Goal: Information Seeking & Learning: Find specific fact

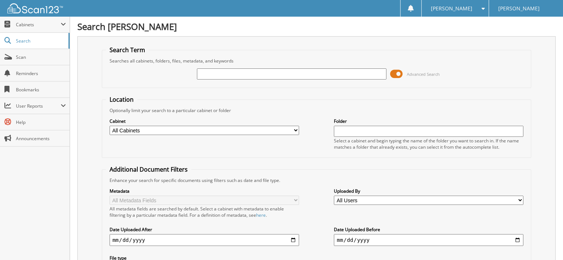
click at [360, 129] on input "text" at bounding box center [429, 131] width 190 height 11
click at [204, 70] on input "text" at bounding box center [292, 74] width 190 height 11
type input "143265"
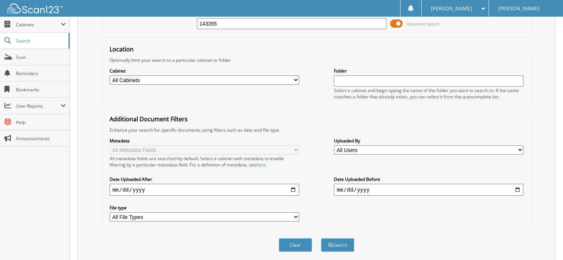
scroll to position [95, 0]
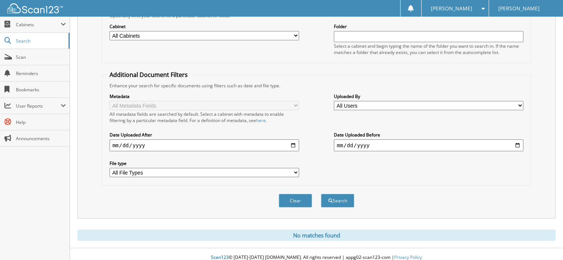
click at [296, 168] on select "All File Types PDF" at bounding box center [205, 172] width 190 height 9
select select "pdf"
click at [110, 168] on select "All File Types PDF" at bounding box center [205, 172] width 190 height 9
click at [337, 196] on button "Search" at bounding box center [337, 201] width 33 height 14
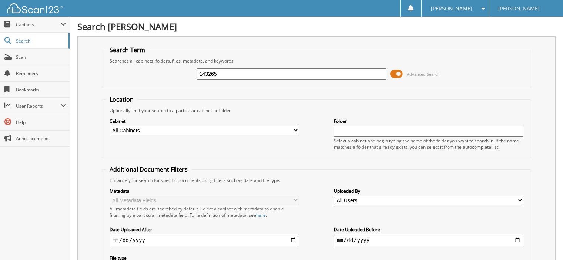
select select "pdf"
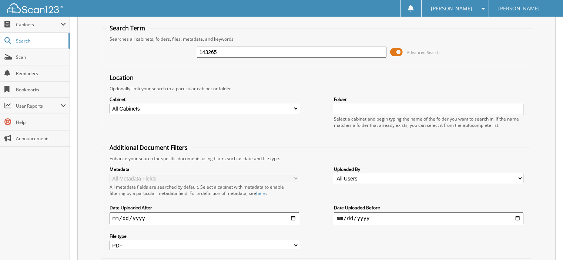
scroll to position [21, 0]
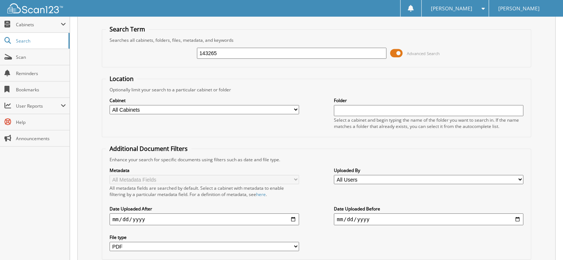
click at [520, 176] on select "All Users Charlie Christian chuck keith D4 Acura Damian Escobedo Debra Stalling…" at bounding box center [429, 179] width 190 height 9
select select "37023"
click at [334, 175] on select "All Users Charlie Christian chuck keith D4 Acura Damian Escobedo Debra Stalling…" at bounding box center [429, 179] width 190 height 9
click at [517, 214] on input "date" at bounding box center [429, 220] width 190 height 12
type input "2025-09-17"
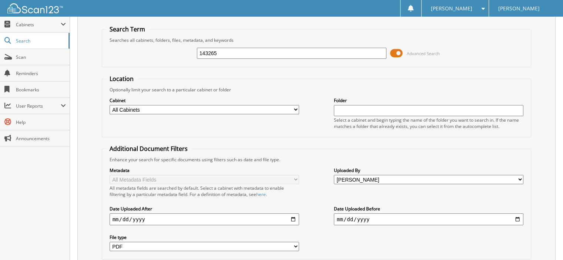
click at [293, 214] on input "date" at bounding box center [205, 220] width 190 height 12
type input "[DATE]"
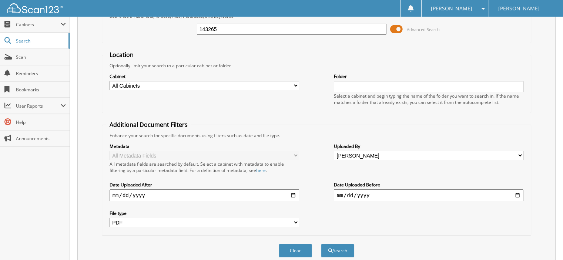
scroll to position [95, 0]
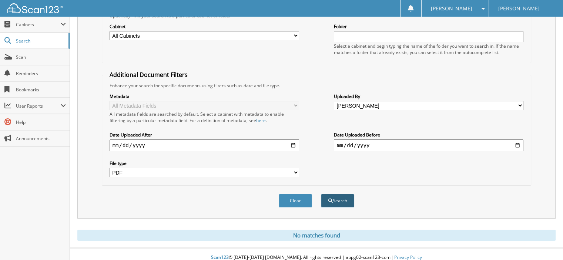
click at [333, 194] on button "Search" at bounding box center [337, 201] width 33 height 14
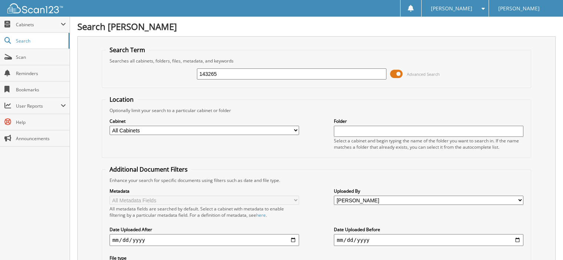
select select "pdf"
click at [354, 132] on input "text" at bounding box center [429, 131] width 190 height 11
type input "SERVICE"
select select "pdf"
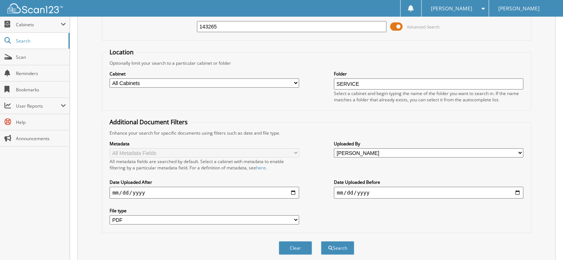
scroll to position [95, 0]
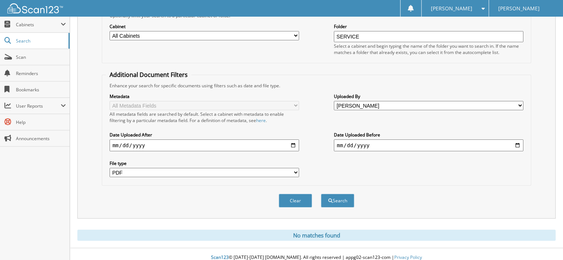
click at [294, 168] on select "All File Types PDF" at bounding box center [205, 172] width 190 height 9
select select
click at [110, 168] on select "All File Types PDF" at bounding box center [205, 172] width 190 height 9
click at [335, 194] on button "Search" at bounding box center [337, 201] width 33 height 14
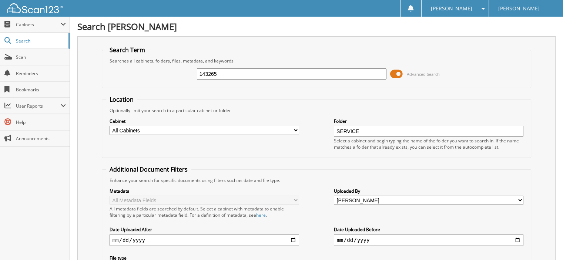
click at [295, 127] on select "All Cabinets PARTS SERVICE RO Needs Filing" at bounding box center [205, 130] width 190 height 9
select select "30200"
click at [110, 126] on select "All Cabinets PARTS SERVICE RO Needs Filing" at bounding box center [205, 130] width 190 height 9
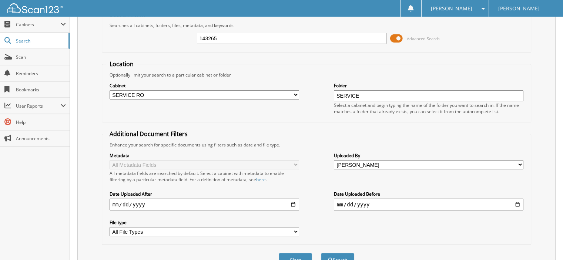
scroll to position [95, 0]
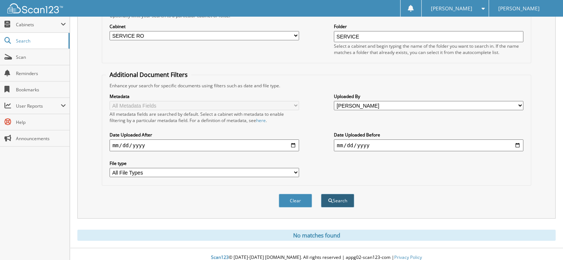
click at [330, 199] on span "submit" at bounding box center [331, 201] width 4 height 4
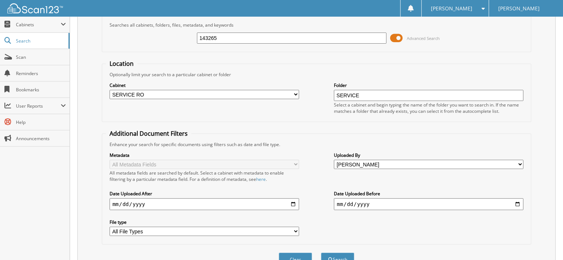
scroll to position [95, 0]
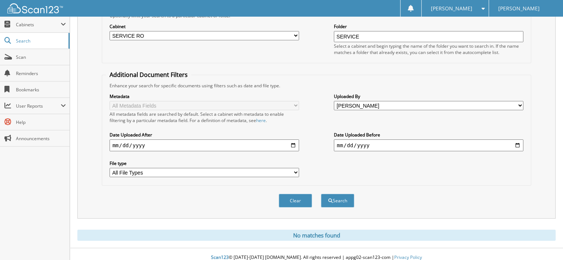
click at [519, 140] on input "2025-09-17" at bounding box center [429, 146] width 190 height 12
type input "[DATE]"
click at [337, 194] on button "Search" at bounding box center [337, 201] width 33 height 14
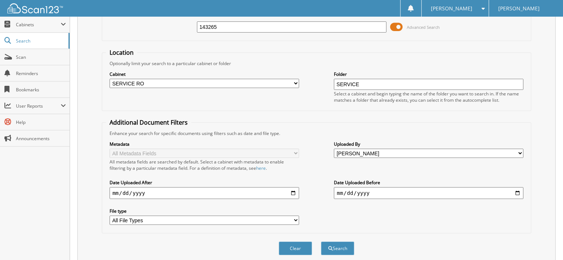
scroll to position [95, 0]
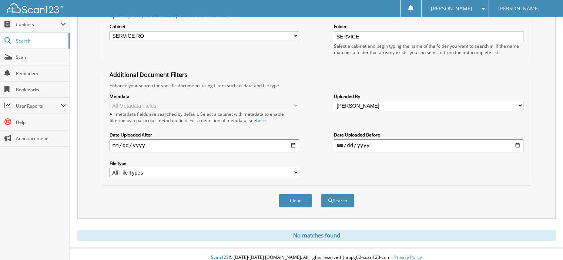
click at [262, 117] on link "here" at bounding box center [261, 120] width 10 height 6
click at [520, 101] on select "All Users Charlie Christian chuck keith D4 Acura Damian Escobedo Debra Stalling…" at bounding box center [429, 105] width 190 height 9
select select
click at [334, 101] on select "All Users Charlie Christian chuck keith D4 Acura Damian Escobedo Debra Stalling…" at bounding box center [429, 105] width 190 height 9
click at [339, 194] on button "Search" at bounding box center [337, 201] width 33 height 14
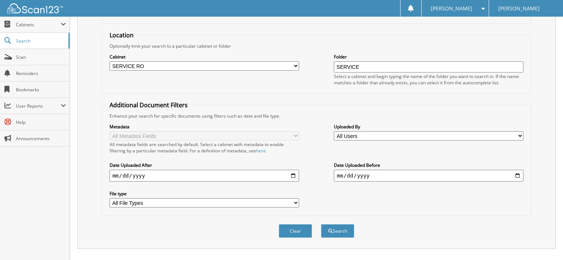
scroll to position [95, 0]
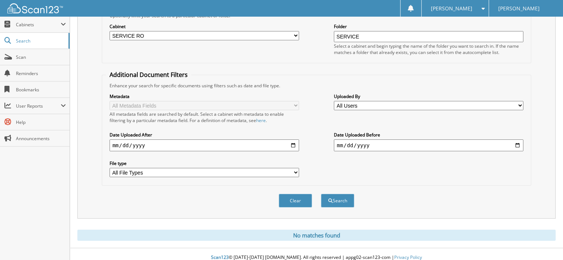
click at [519, 140] on input "[DATE]" at bounding box center [429, 146] width 190 height 12
drag, startPoint x: 503, startPoint y: 189, endPoint x: 506, endPoint y: 177, distance: 12.7
click at [503, 188] on div "Clear Search" at bounding box center [317, 201] width 430 height 30
click at [522, 103] on select "All Users [PERSON_NAME] [PERSON_NAME] D4 Acura [PERSON_NAME] [PERSON_NAME] [PER…" at bounding box center [429, 105] width 190 height 9
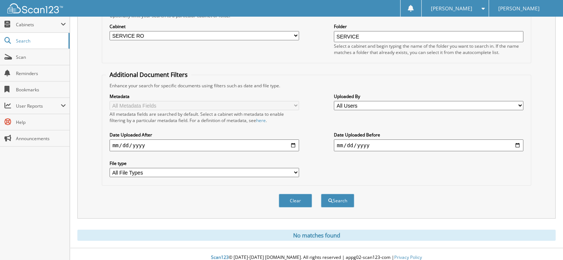
select select "33985"
click at [334, 101] on select "All Users [PERSON_NAME] [PERSON_NAME] D4 Acura [PERSON_NAME] [PERSON_NAME] [PER…" at bounding box center [429, 105] width 190 height 9
click at [329, 199] on span "submit" at bounding box center [331, 201] width 4 height 4
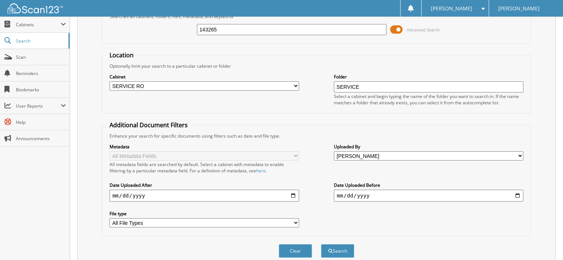
scroll to position [95, 0]
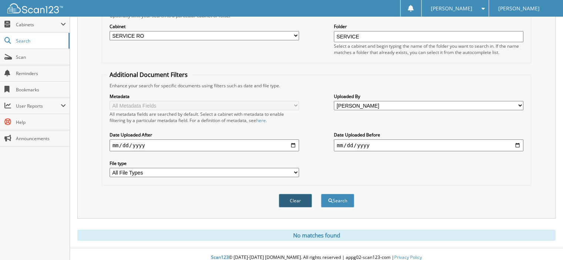
click at [295, 194] on button "Clear" at bounding box center [295, 201] width 33 height 14
select select
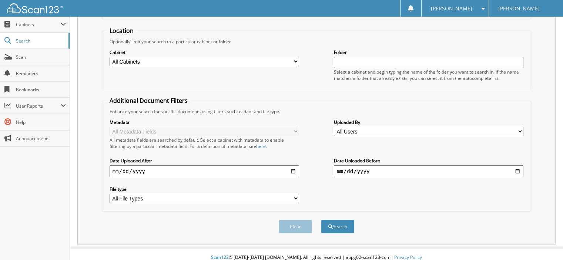
scroll to position [0, 0]
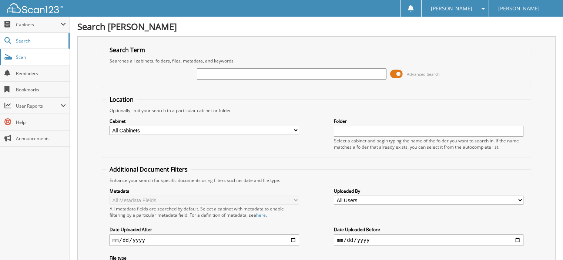
click at [21, 54] on span "Scan" at bounding box center [41, 57] width 50 height 6
